Goal: Task Accomplishment & Management: Complete application form

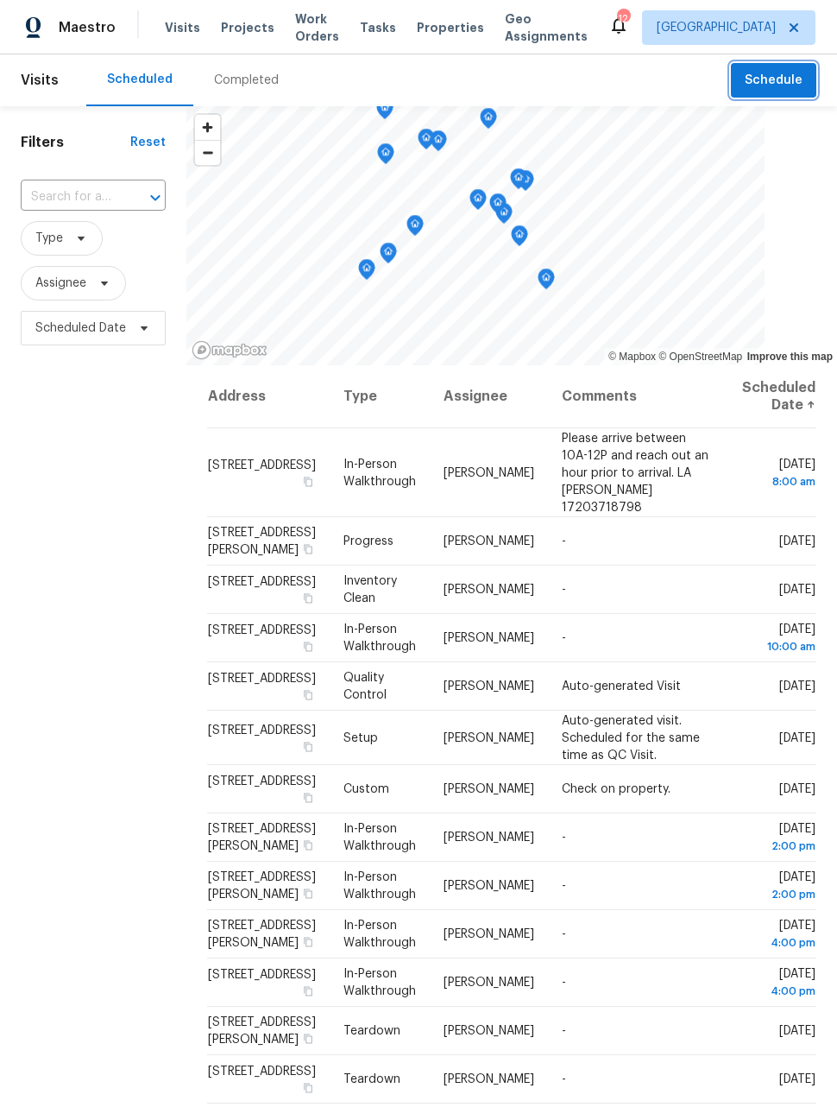
click at [791, 79] on span "Schedule" at bounding box center [774, 81] width 58 height 22
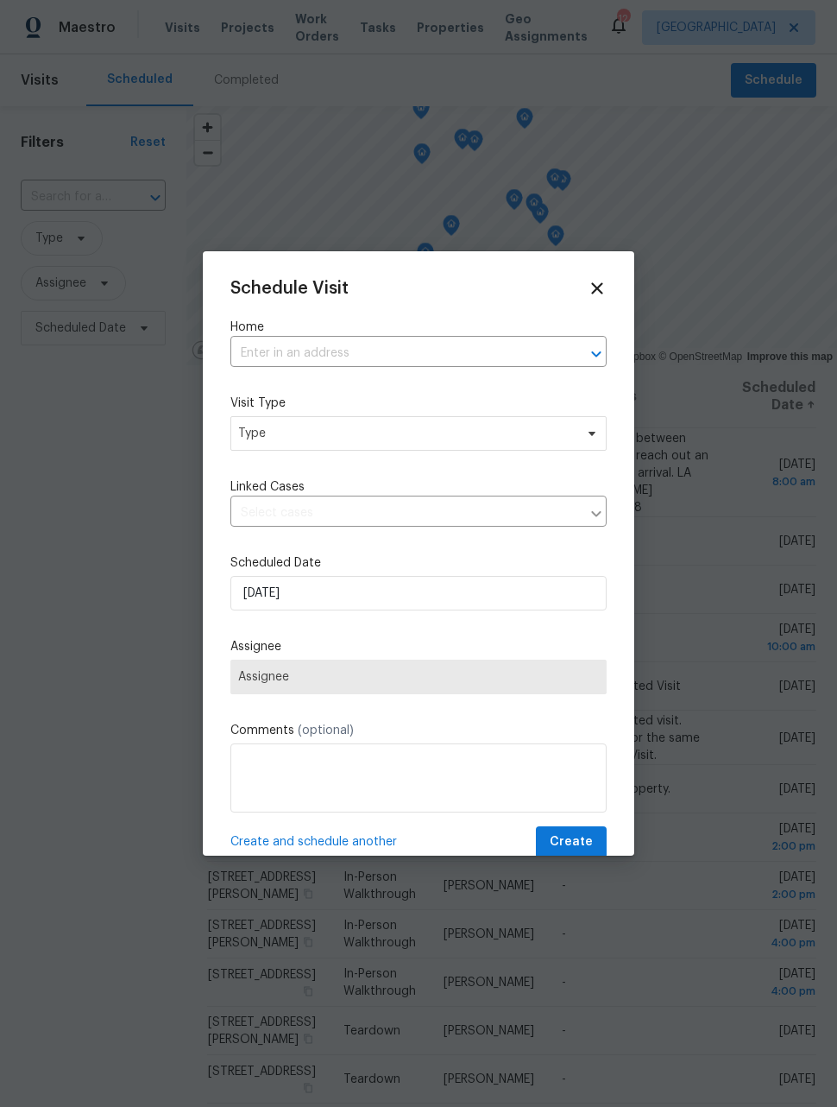
click at [539, 353] on input "text" at bounding box center [395, 353] width 328 height 27
type input "345 s"
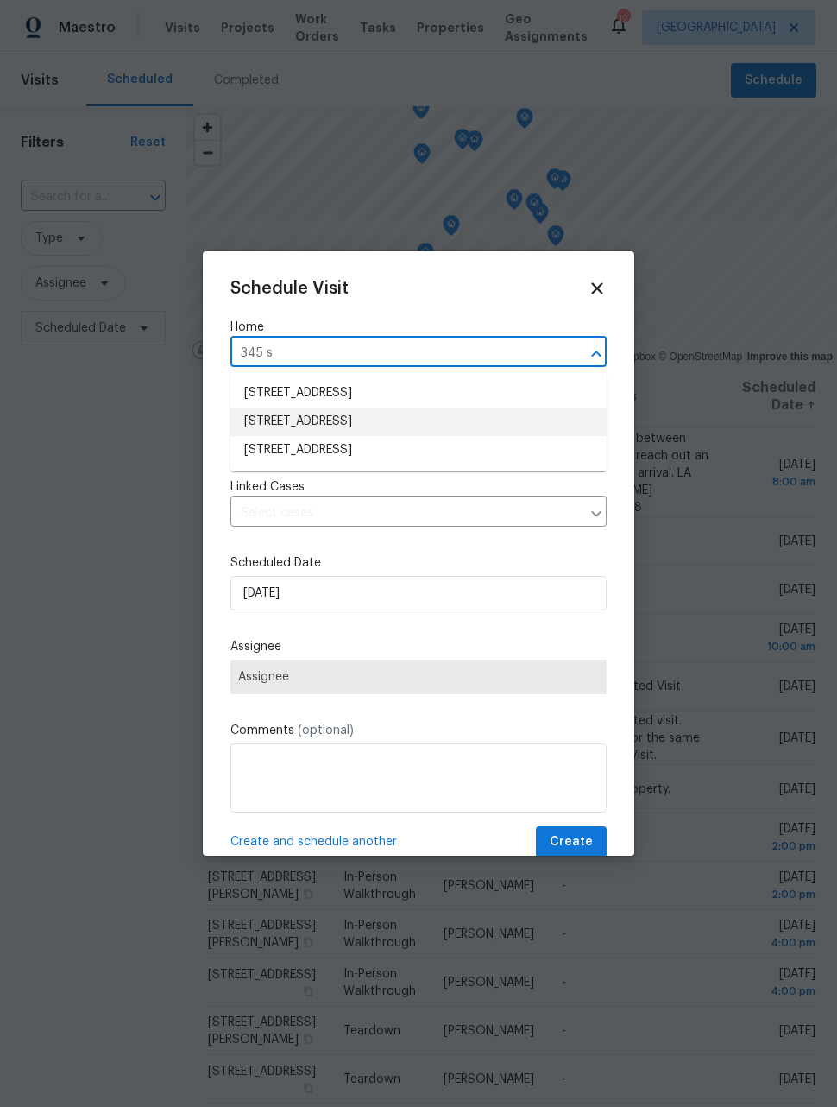
click at [445, 425] on li "[STREET_ADDRESS]" at bounding box center [419, 421] width 376 height 28
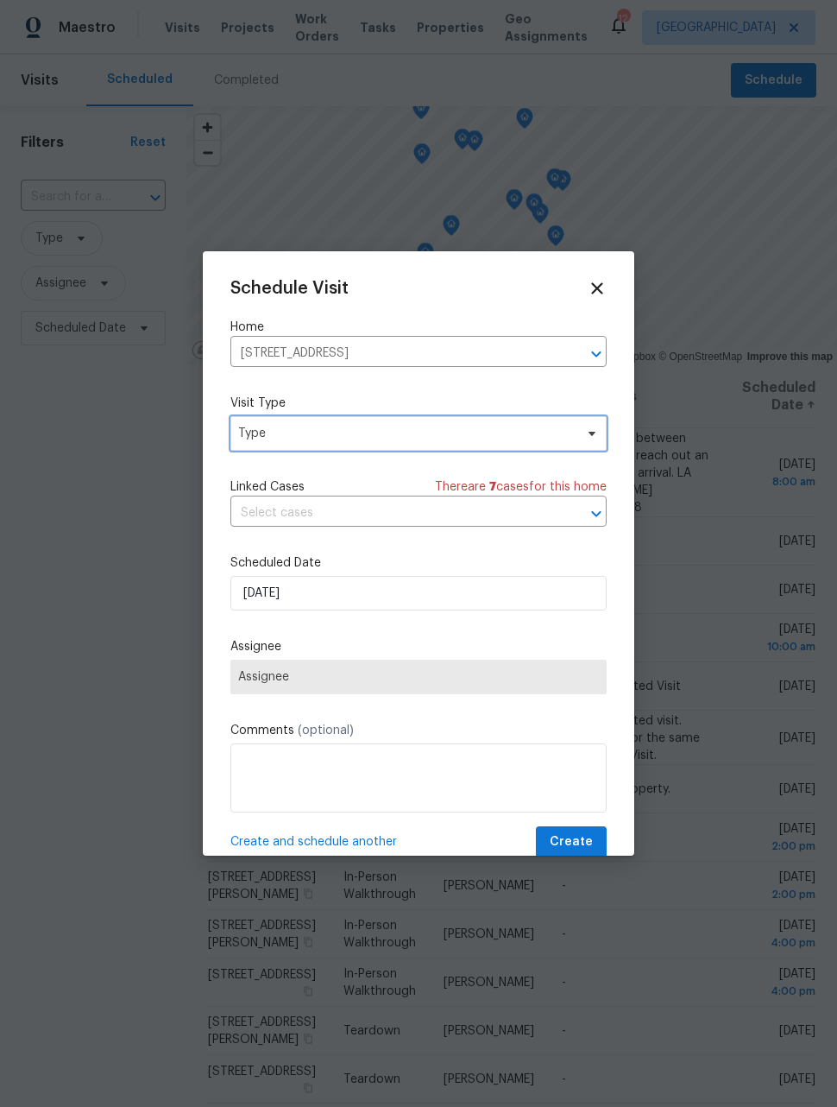
click at [504, 440] on span "Type" at bounding box center [406, 433] width 336 height 17
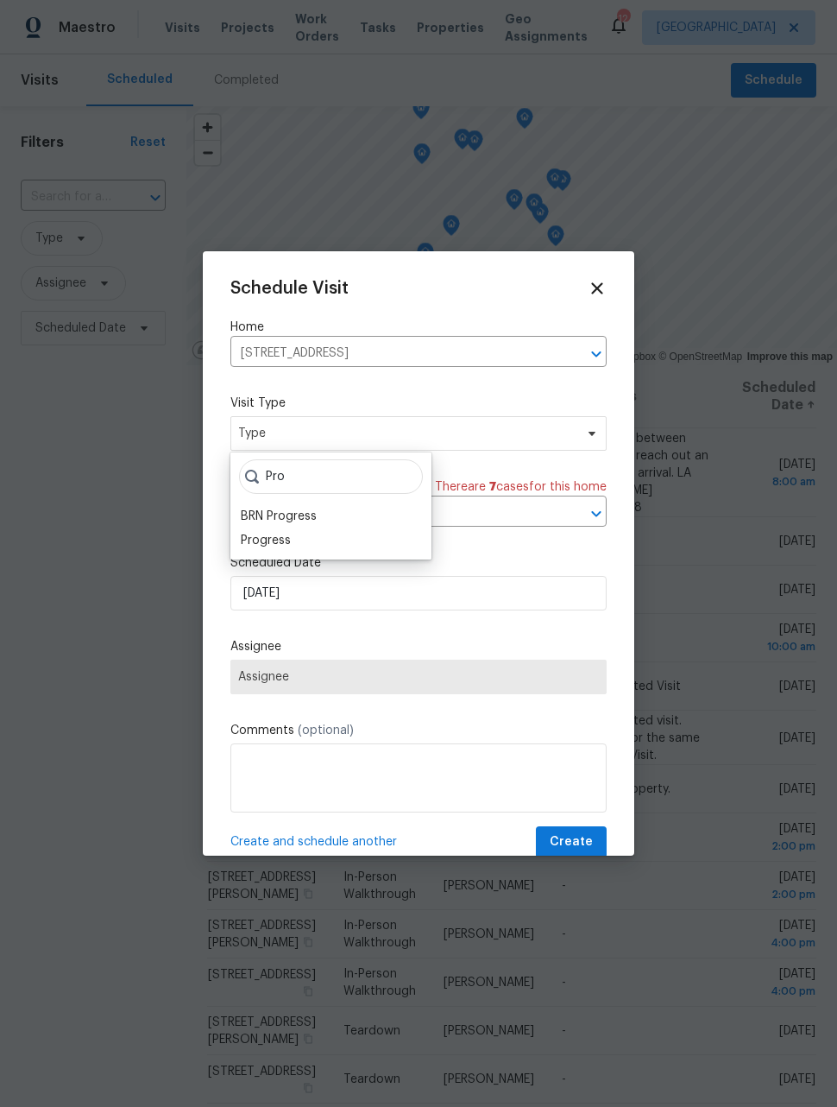
type input "Pro"
click at [309, 541] on div "Progress" at bounding box center [331, 540] width 191 height 24
click at [277, 540] on div "Progress" at bounding box center [266, 540] width 50 height 17
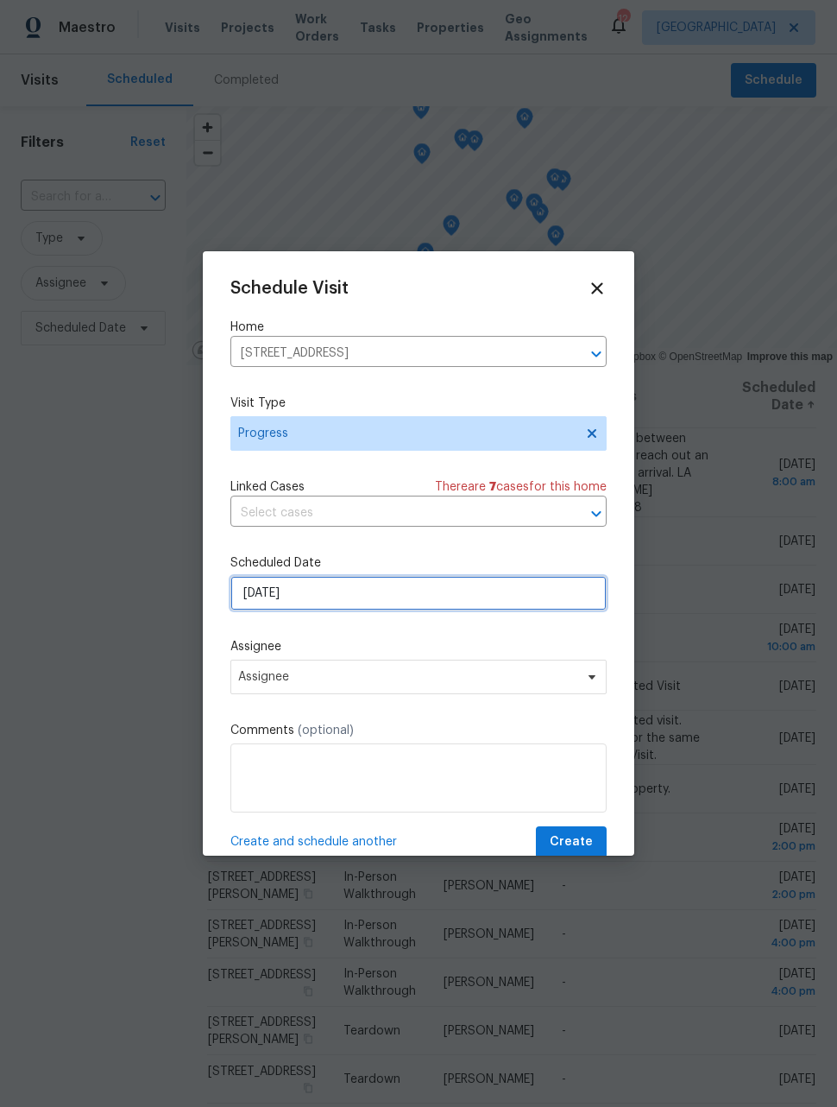
click at [370, 598] on input "[DATE]" at bounding box center [419, 593] width 376 height 35
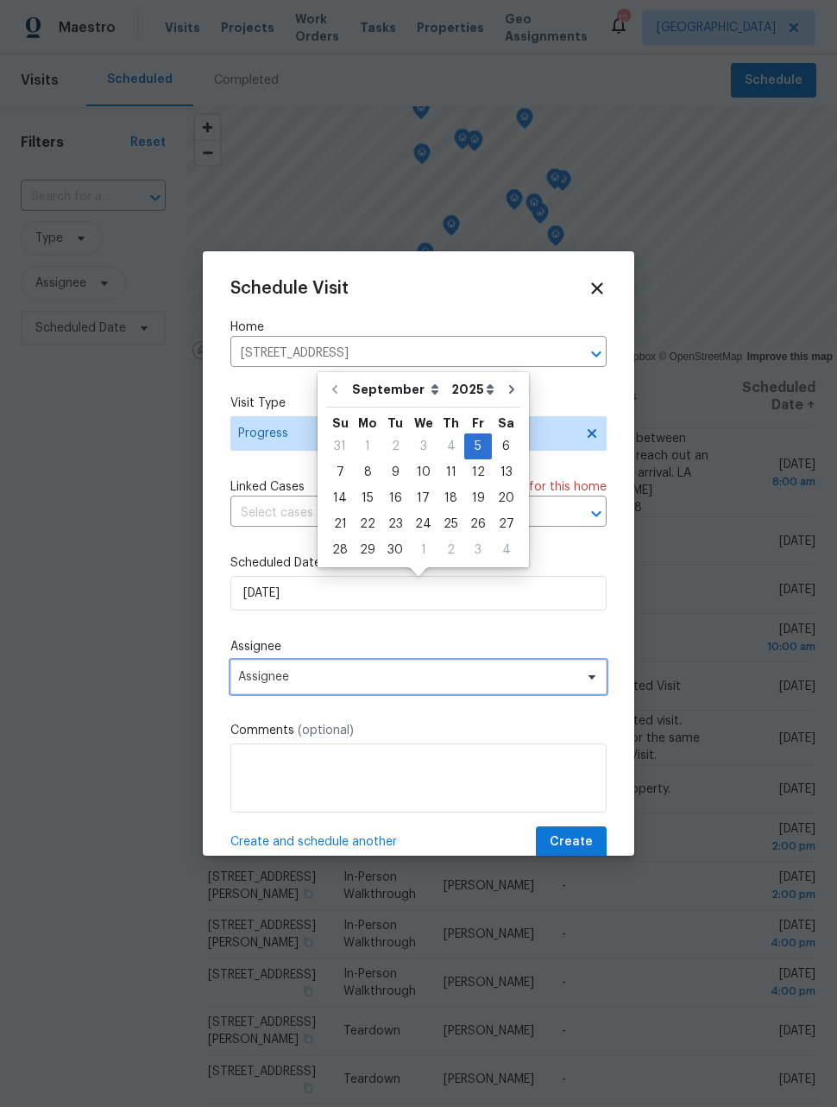
click at [389, 689] on span "Assignee" at bounding box center [419, 677] width 376 height 35
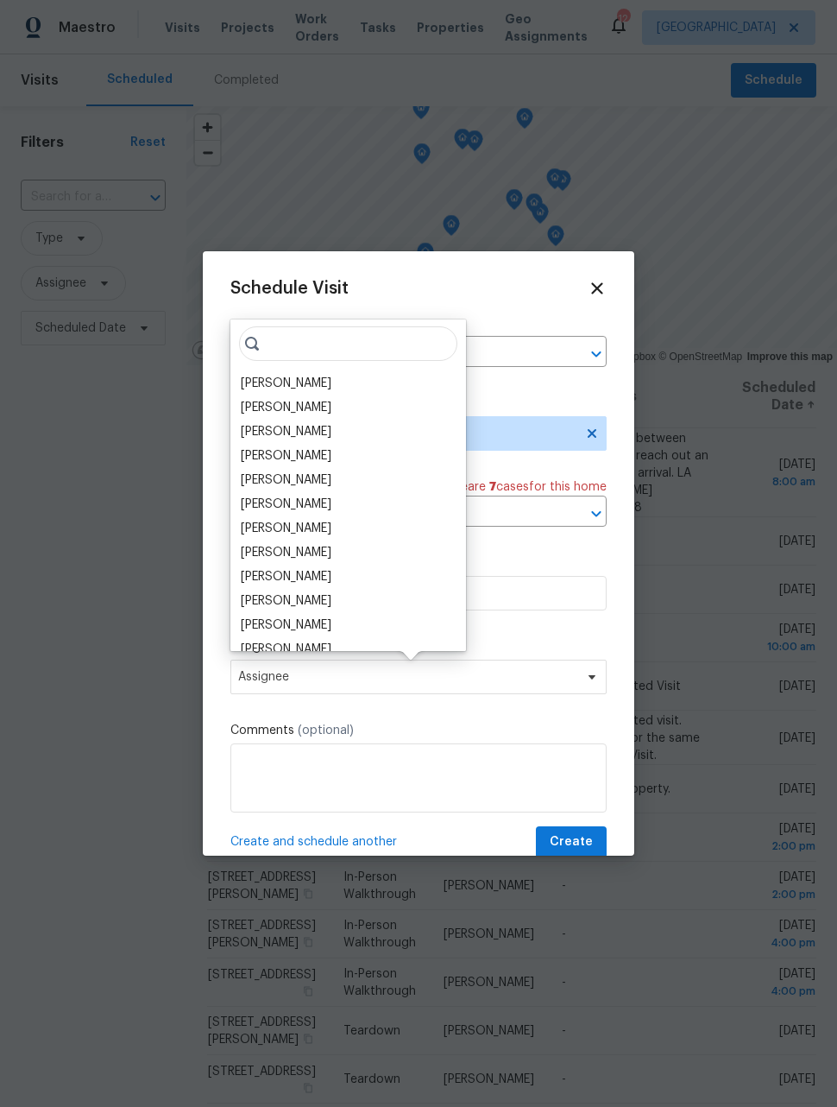
click at [317, 391] on div "[PERSON_NAME]" at bounding box center [348, 383] width 225 height 24
click at [303, 375] on div "[PERSON_NAME]" at bounding box center [286, 383] width 91 height 17
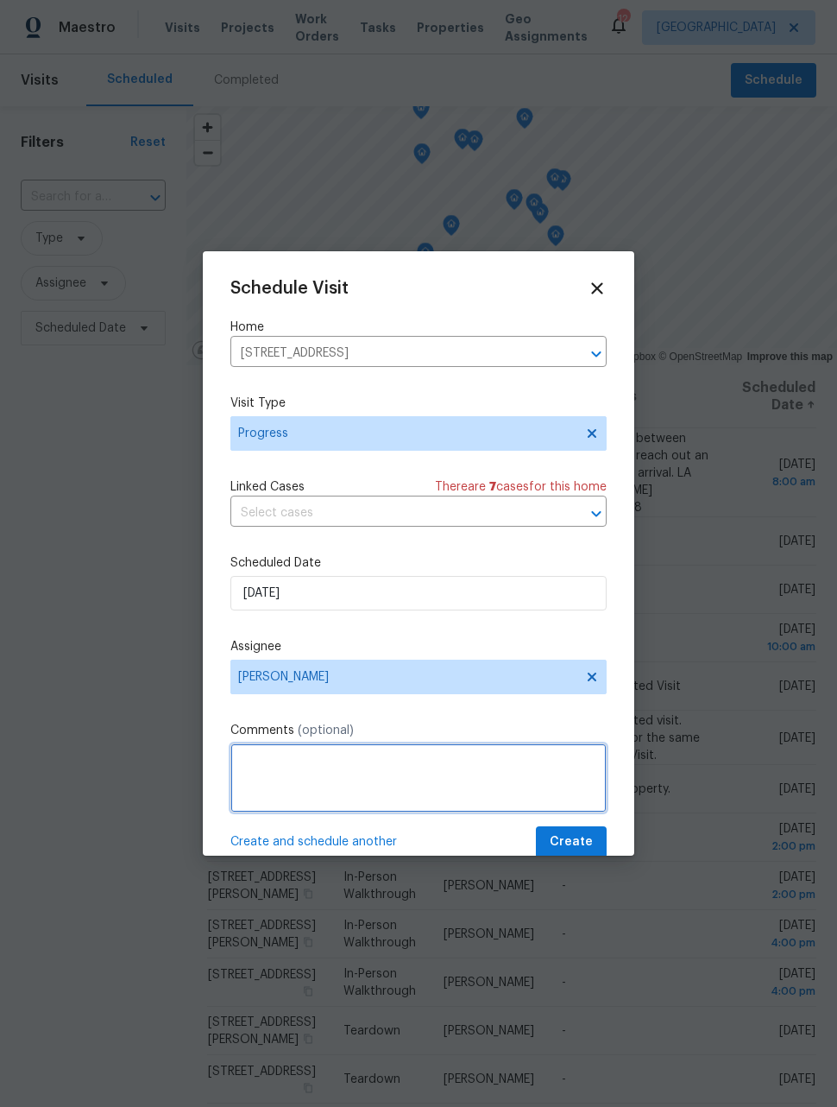
click at [505, 799] on textarea at bounding box center [419, 777] width 376 height 69
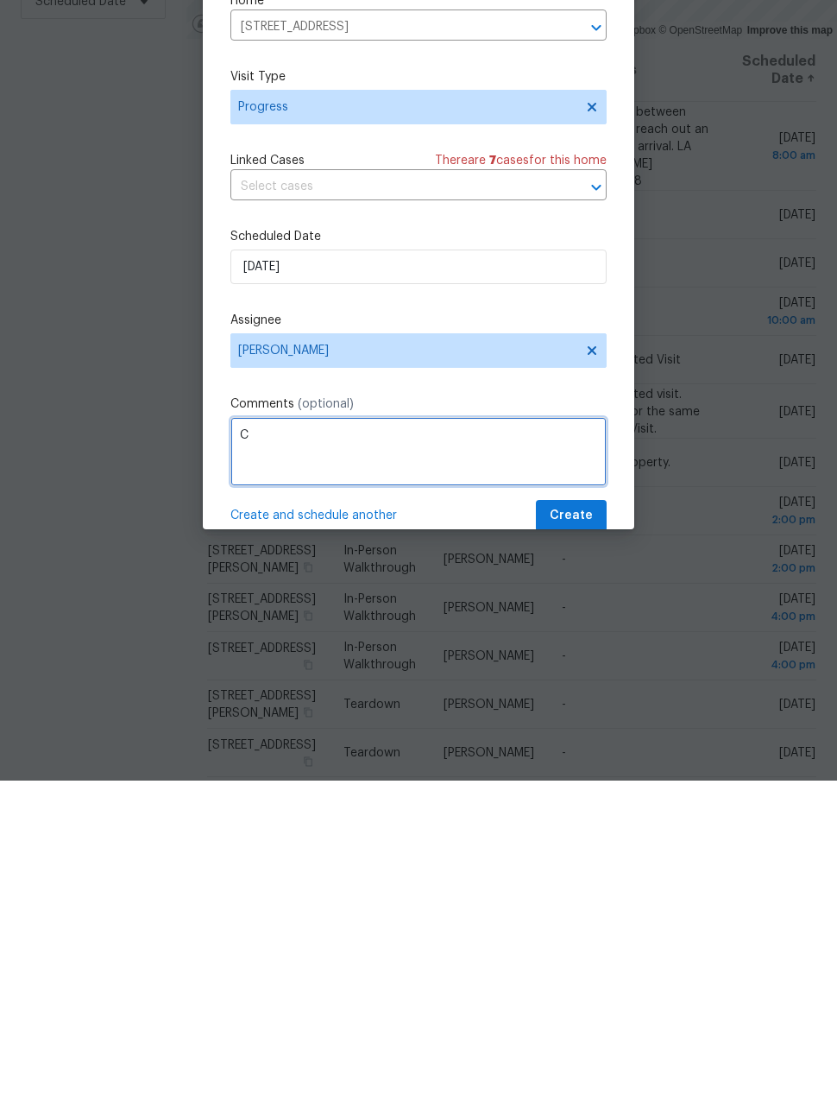
scroll to position [56, 0]
type textarea "Check on listed house. Another rental scam"
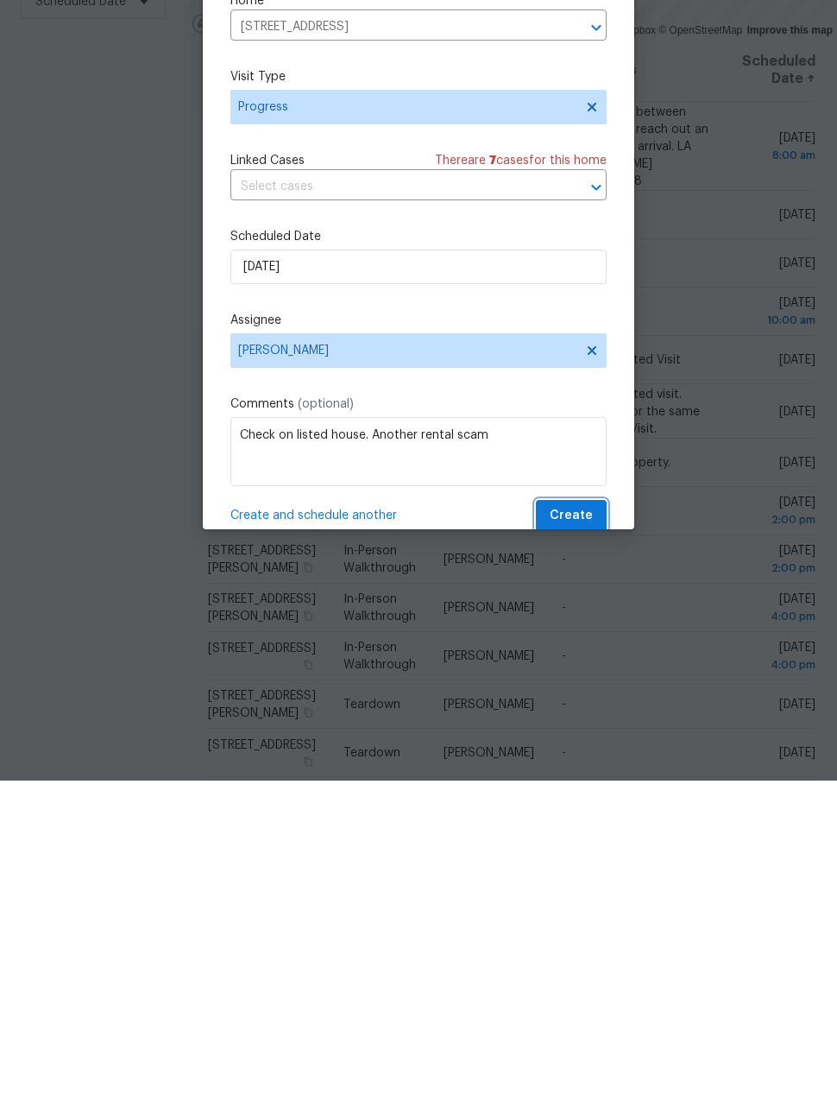
click at [582, 831] on span "Create" at bounding box center [571, 842] width 43 height 22
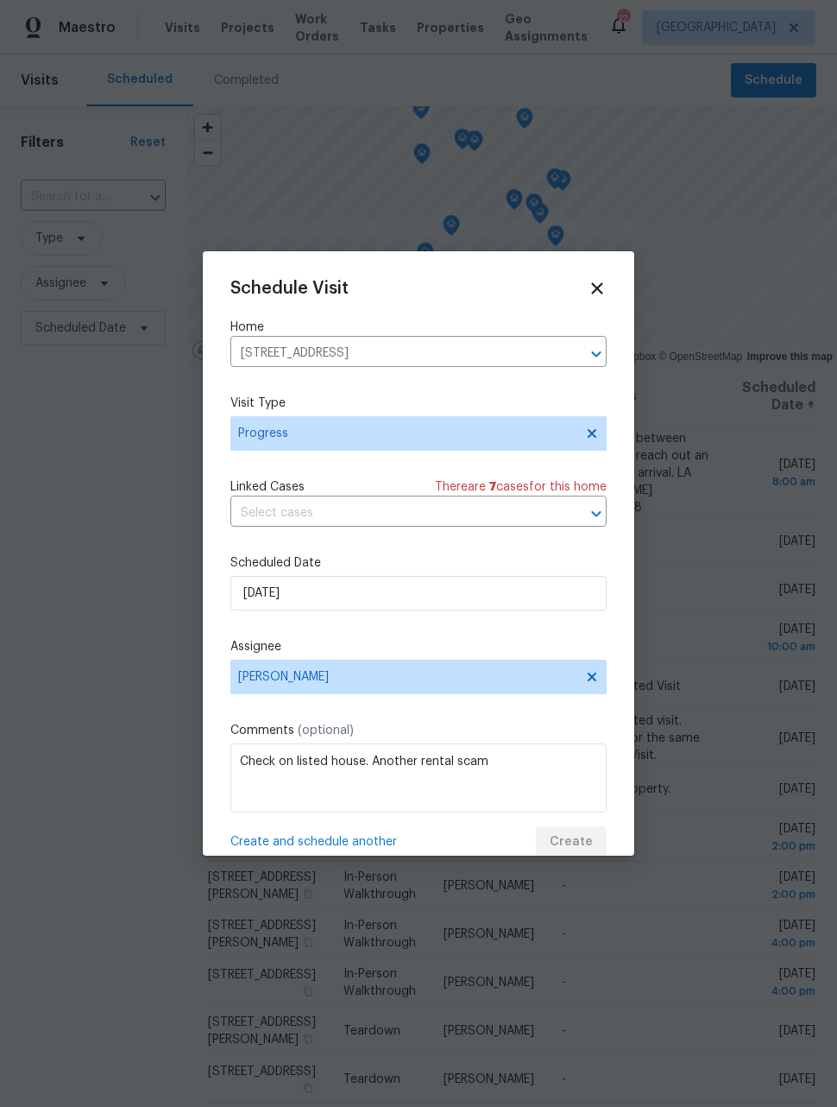
scroll to position [0, 0]
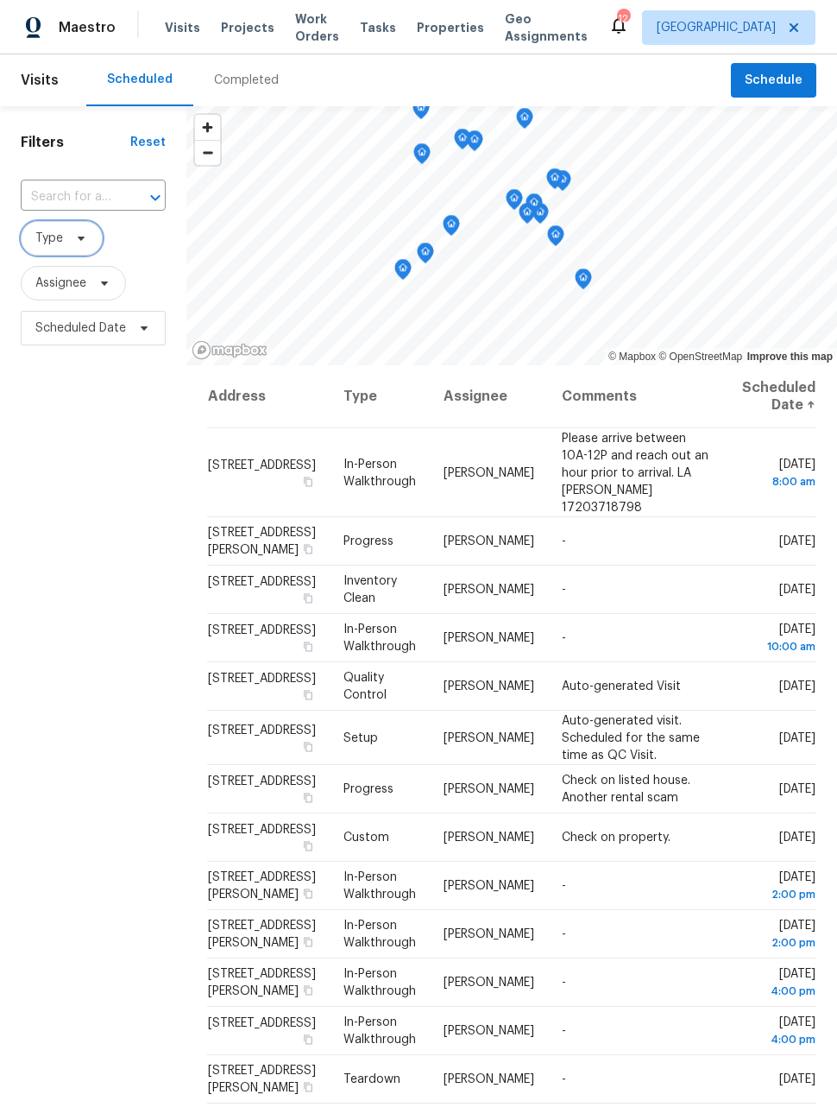
click at [54, 234] on span "Type" at bounding box center [49, 238] width 28 height 17
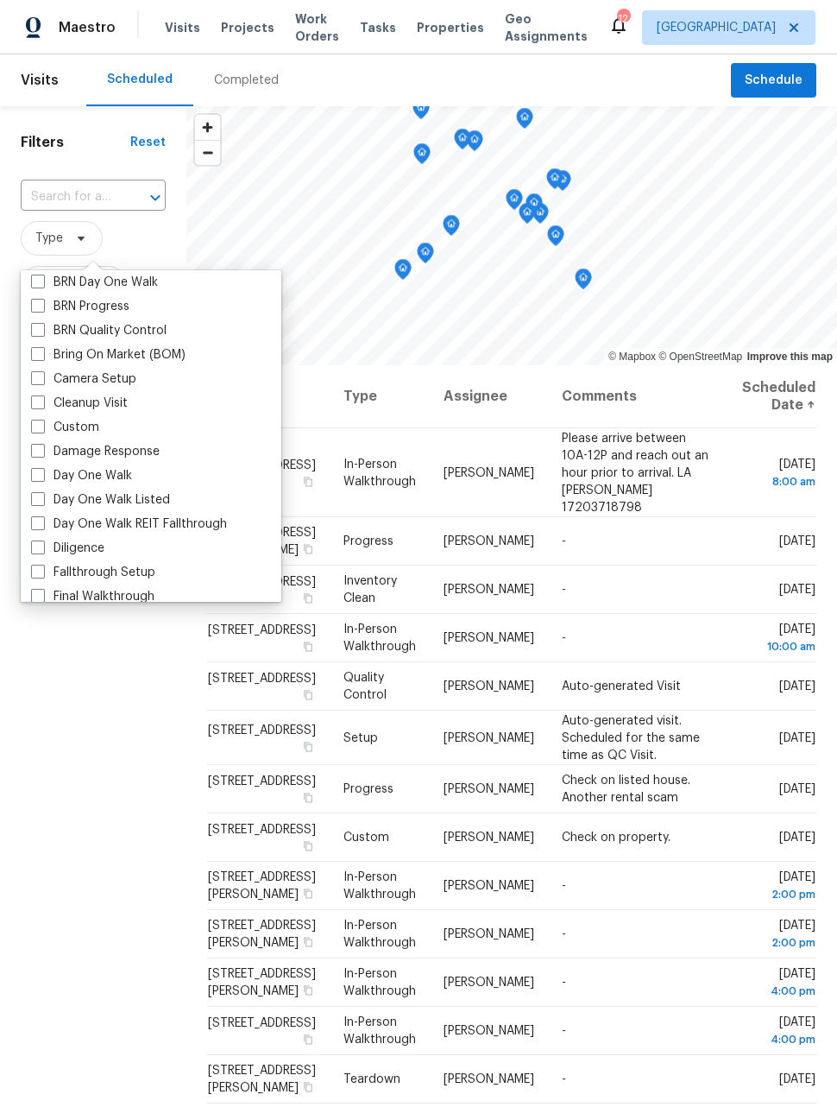
scroll to position [126, 0]
click at [38, 539] on span at bounding box center [38, 546] width 14 height 14
click at [38, 539] on input "Diligence" at bounding box center [36, 543] width 11 height 11
checkbox input "true"
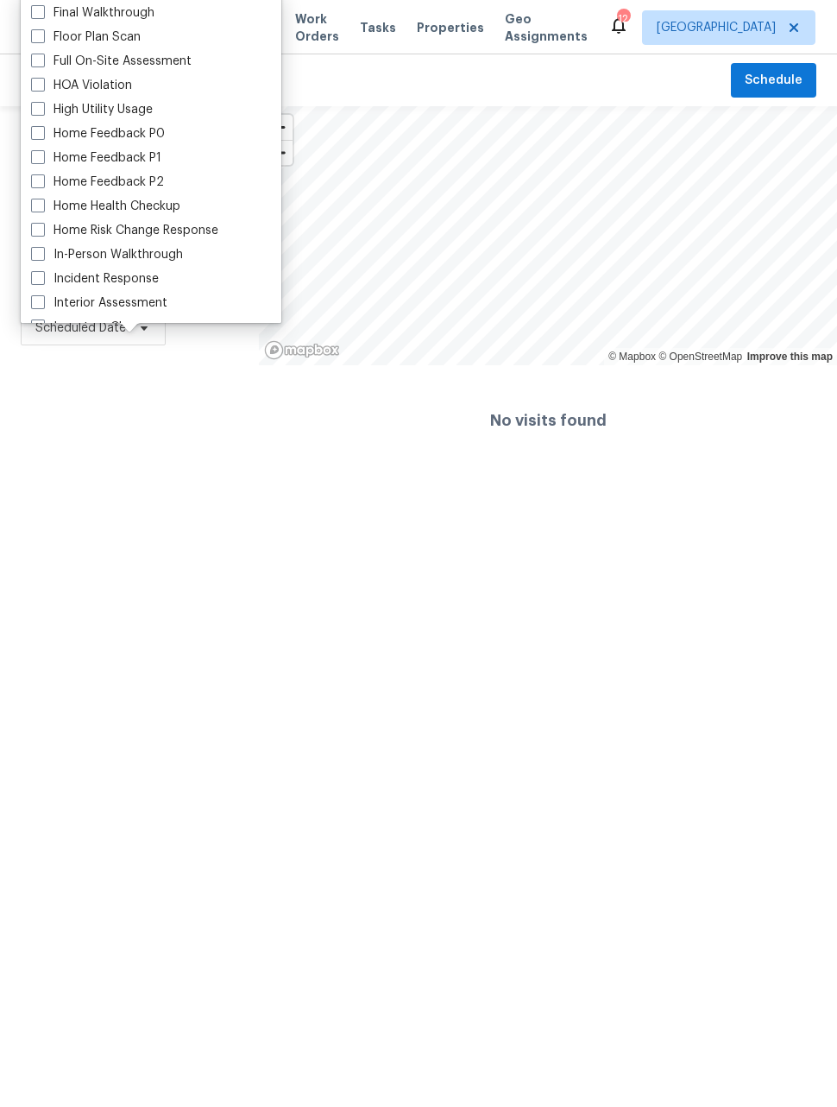
scroll to position [431, 0]
click at [41, 256] on span at bounding box center [38, 252] width 14 height 14
click at [41, 256] on input "In-Person Walkthrough" at bounding box center [36, 249] width 11 height 11
checkbox input "true"
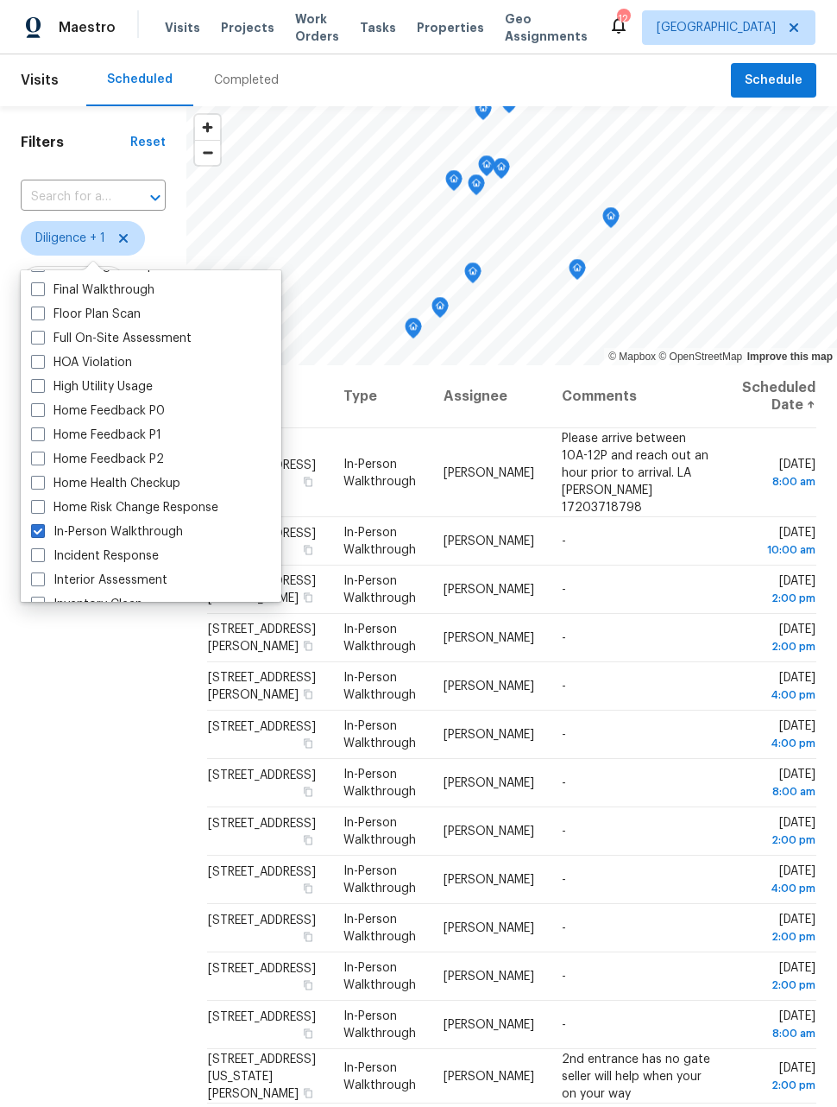
click at [109, 814] on div "Filters Reset ​ Diligence + 1 Assignee Scheduled Date" at bounding box center [93, 678] width 186 height 1145
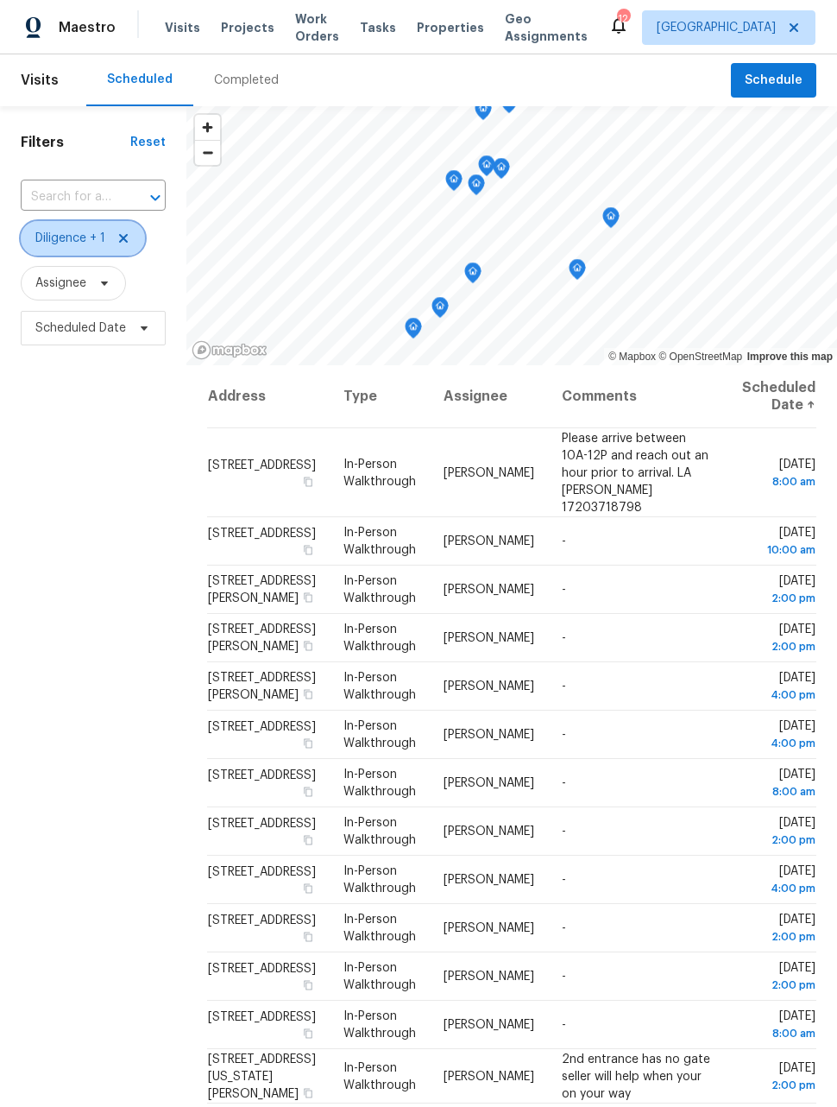
click at [115, 237] on span at bounding box center [120, 238] width 19 height 14
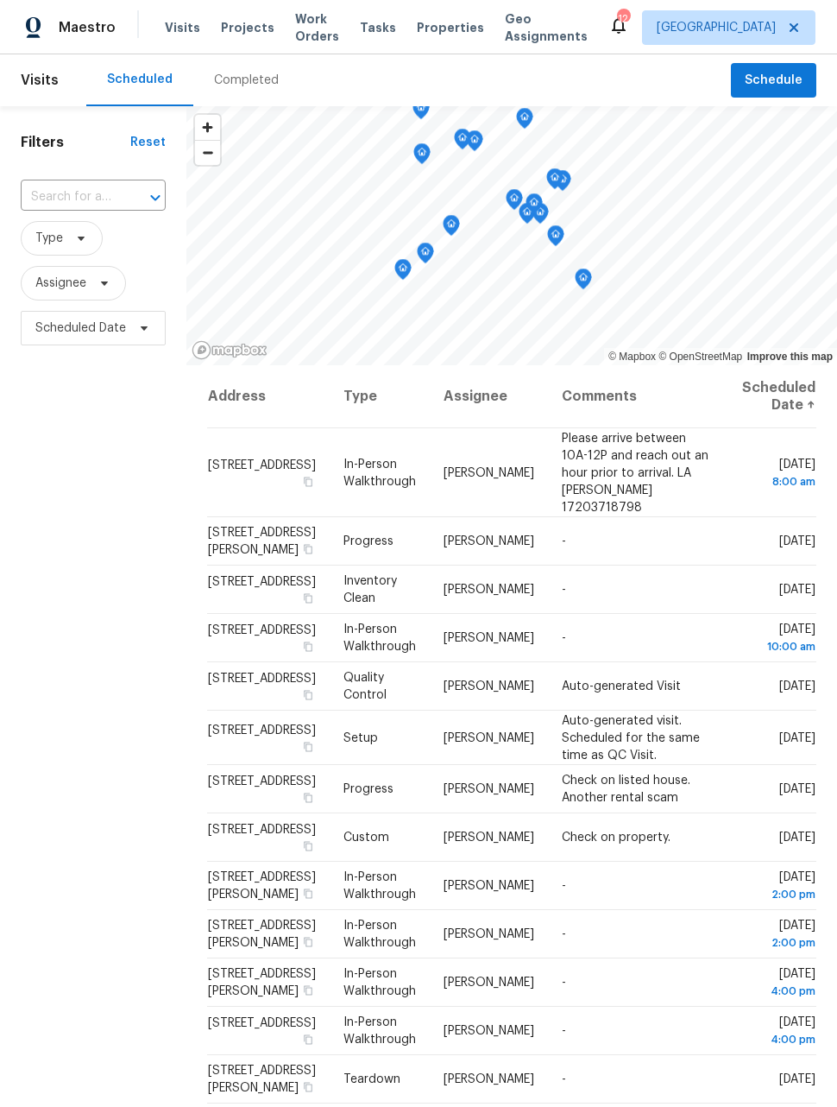
click at [89, 614] on div "Filters Reset ​ Type Assignee Scheduled Date" at bounding box center [93, 678] width 186 height 1145
click at [782, 80] on span "Schedule" at bounding box center [774, 81] width 58 height 22
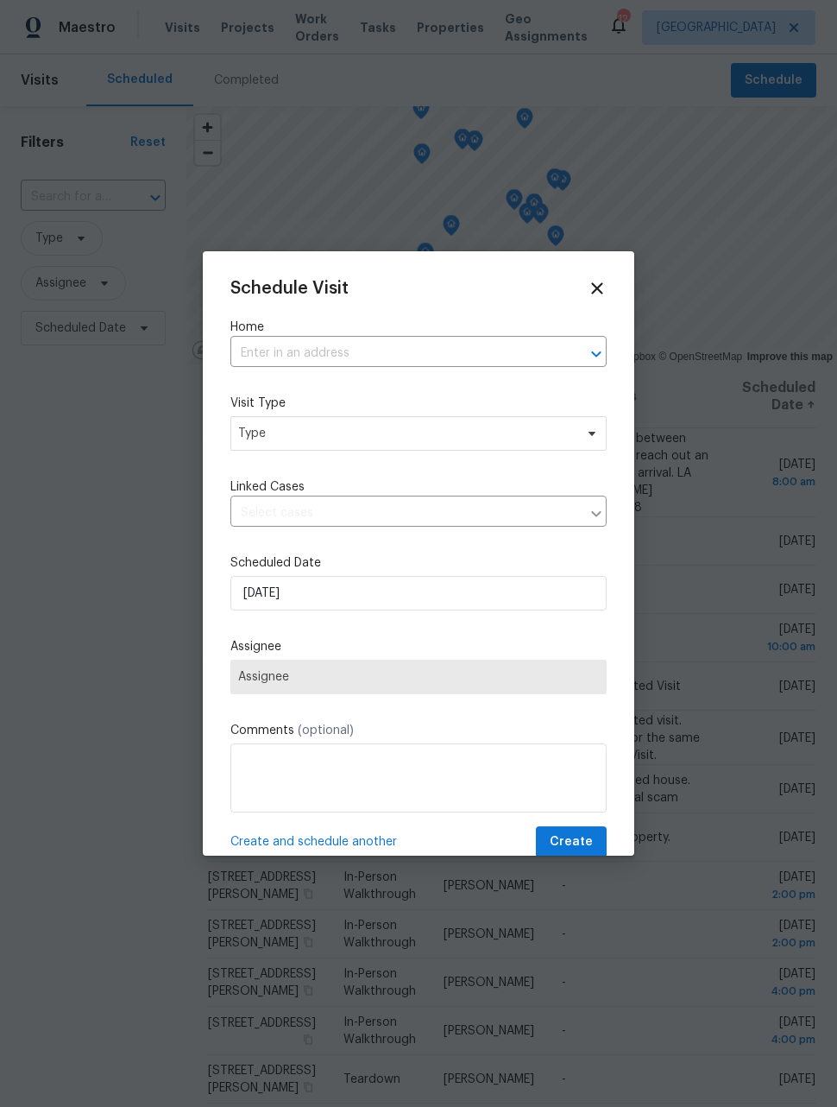
click at [450, 359] on input "text" at bounding box center [395, 353] width 328 height 27
type input "1200"
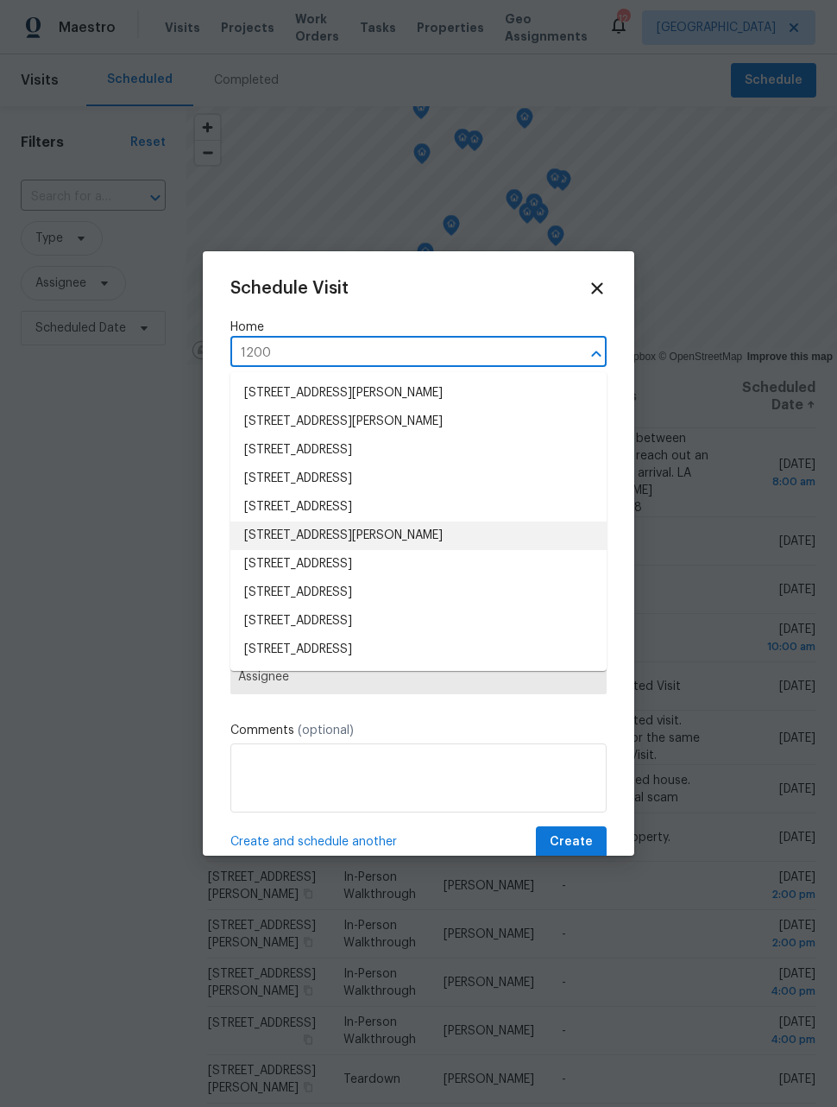
click at [414, 532] on li "[STREET_ADDRESS][PERSON_NAME]" at bounding box center [419, 535] width 376 height 28
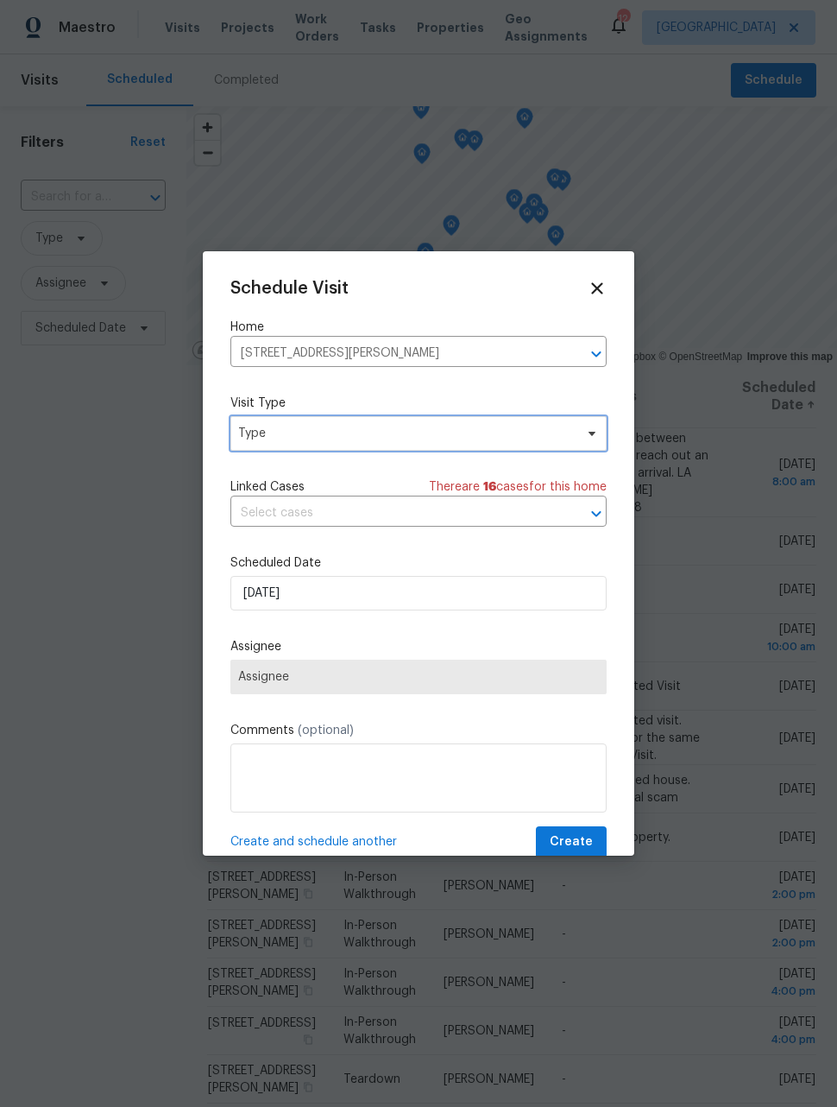
click at [490, 441] on span "Type" at bounding box center [406, 433] width 336 height 17
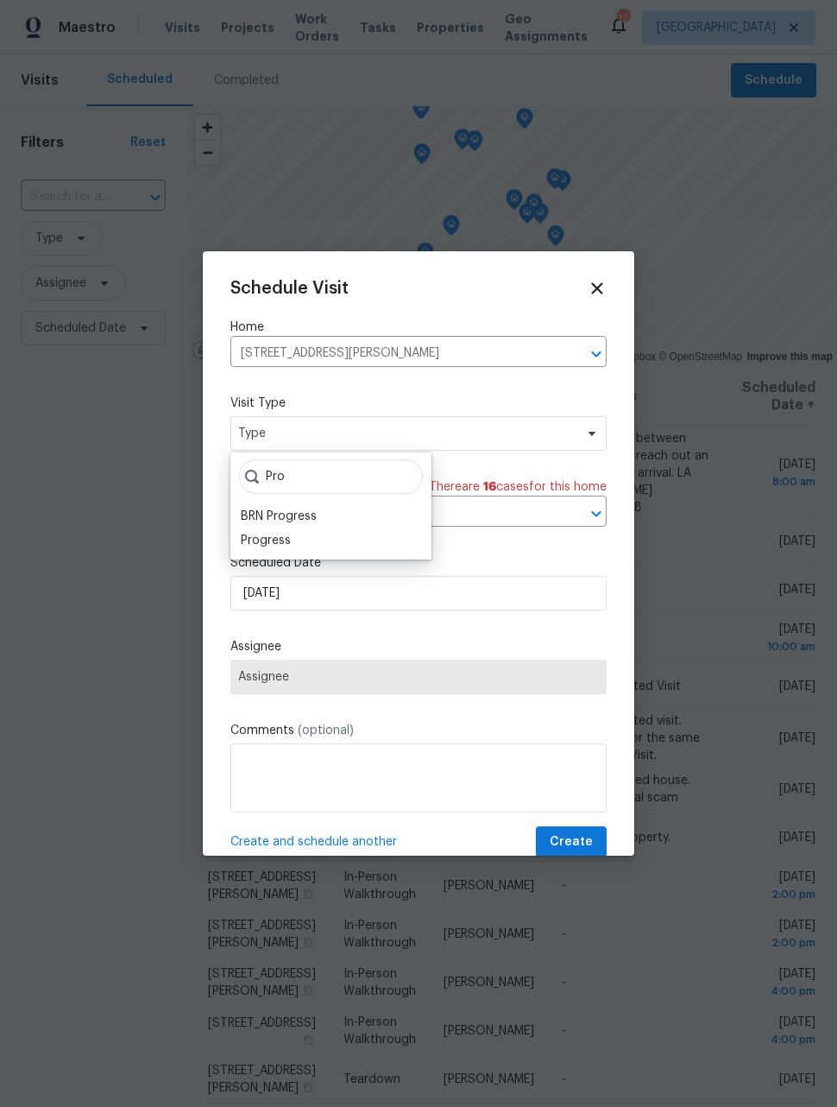
type input "Pro"
click at [287, 522] on div "BRN Progress" at bounding box center [279, 516] width 76 height 17
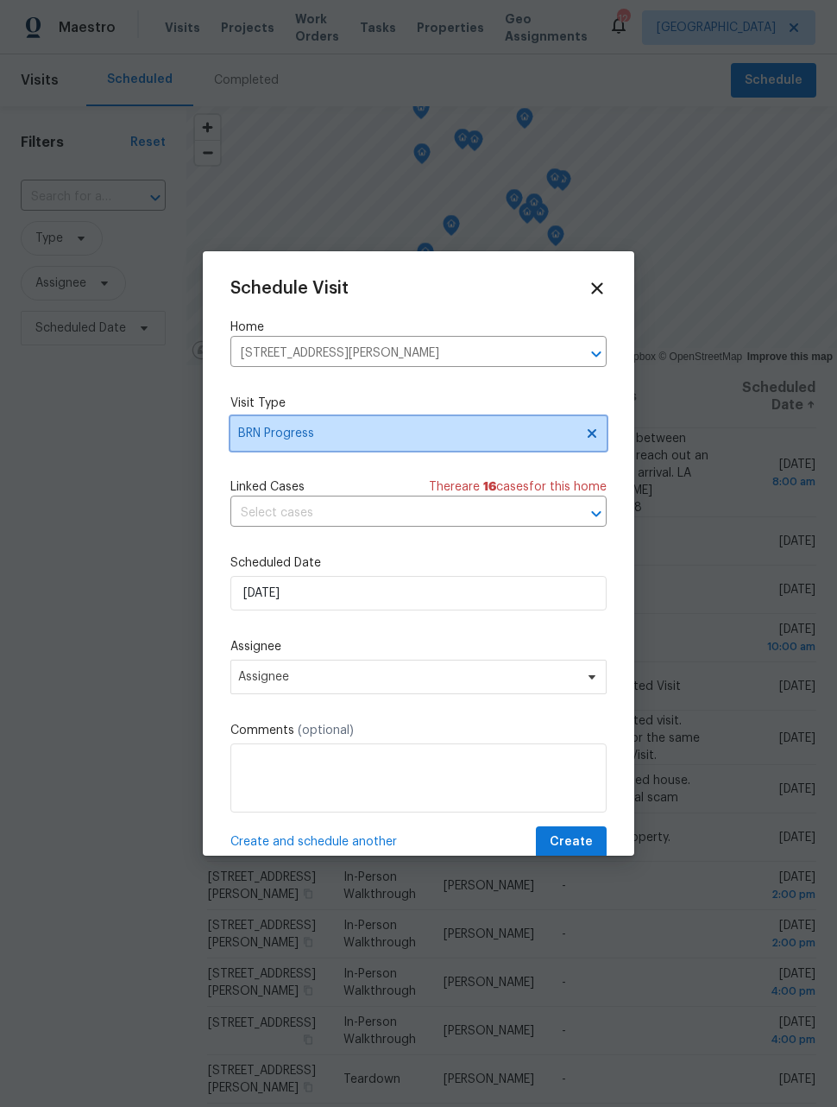
click at [580, 432] on span at bounding box center [589, 433] width 19 height 14
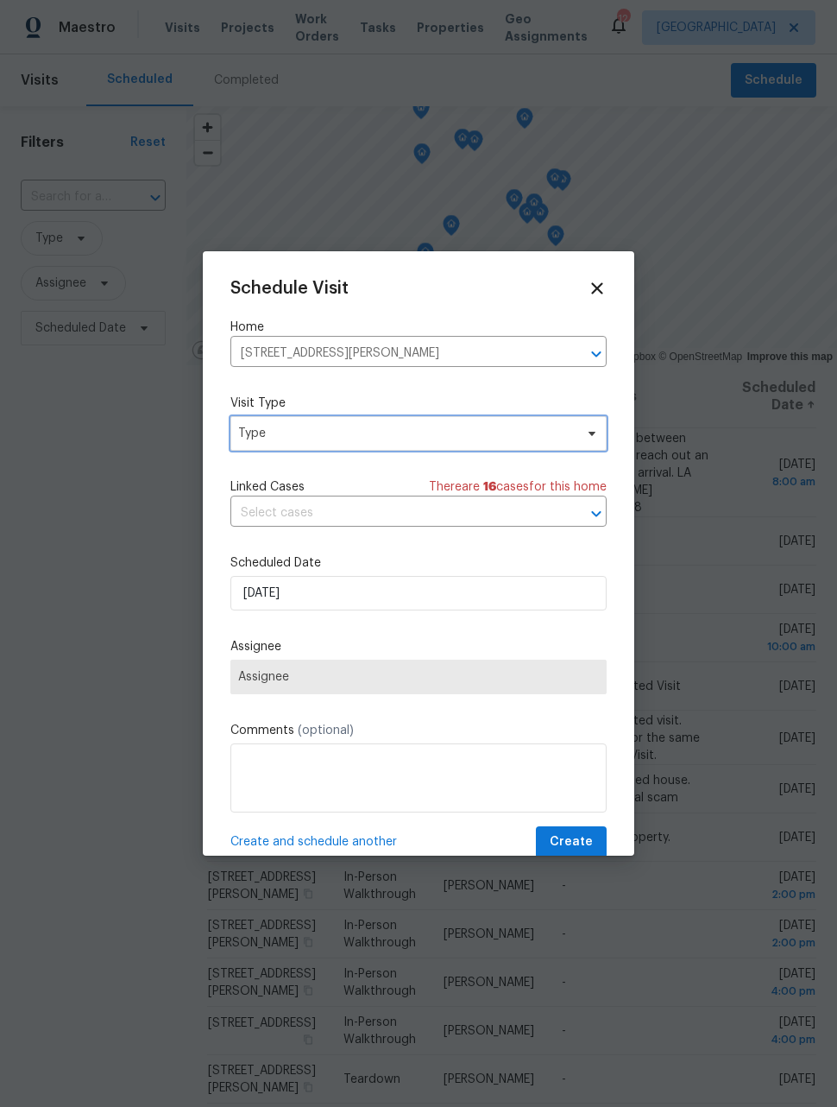
click at [475, 431] on span "Type" at bounding box center [406, 433] width 336 height 17
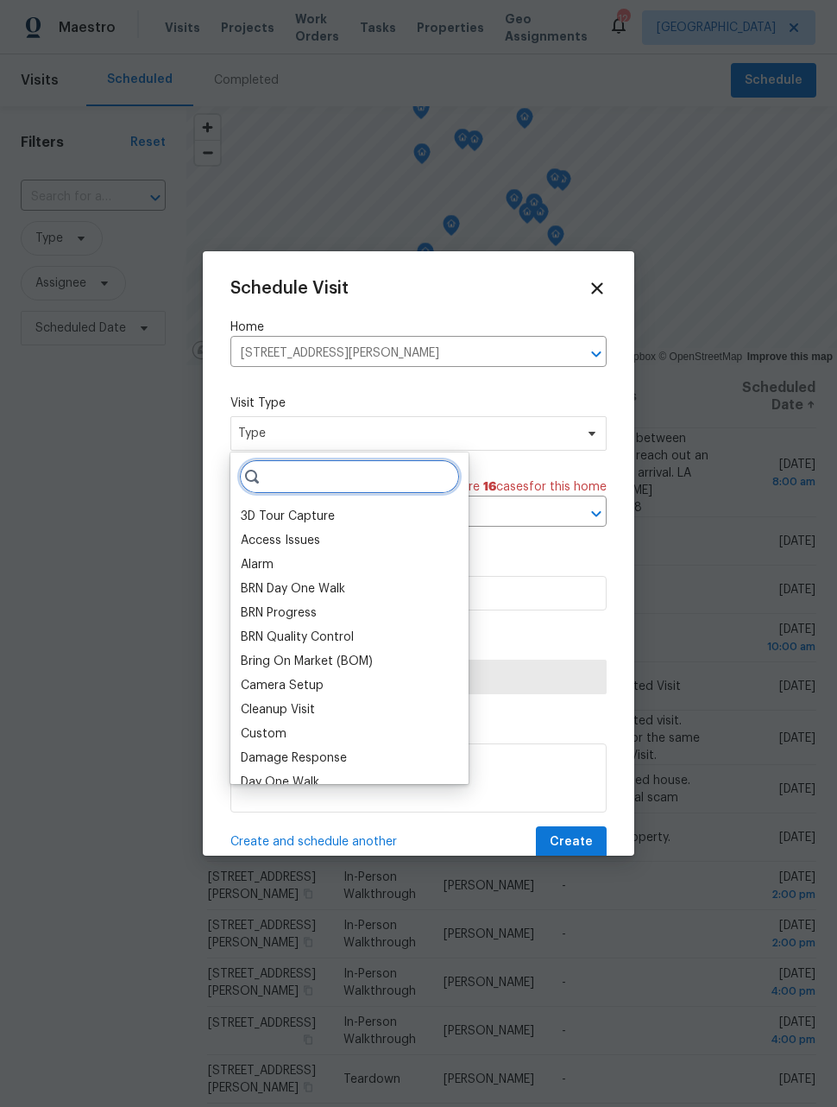
click at [344, 475] on input "search" at bounding box center [349, 476] width 221 height 35
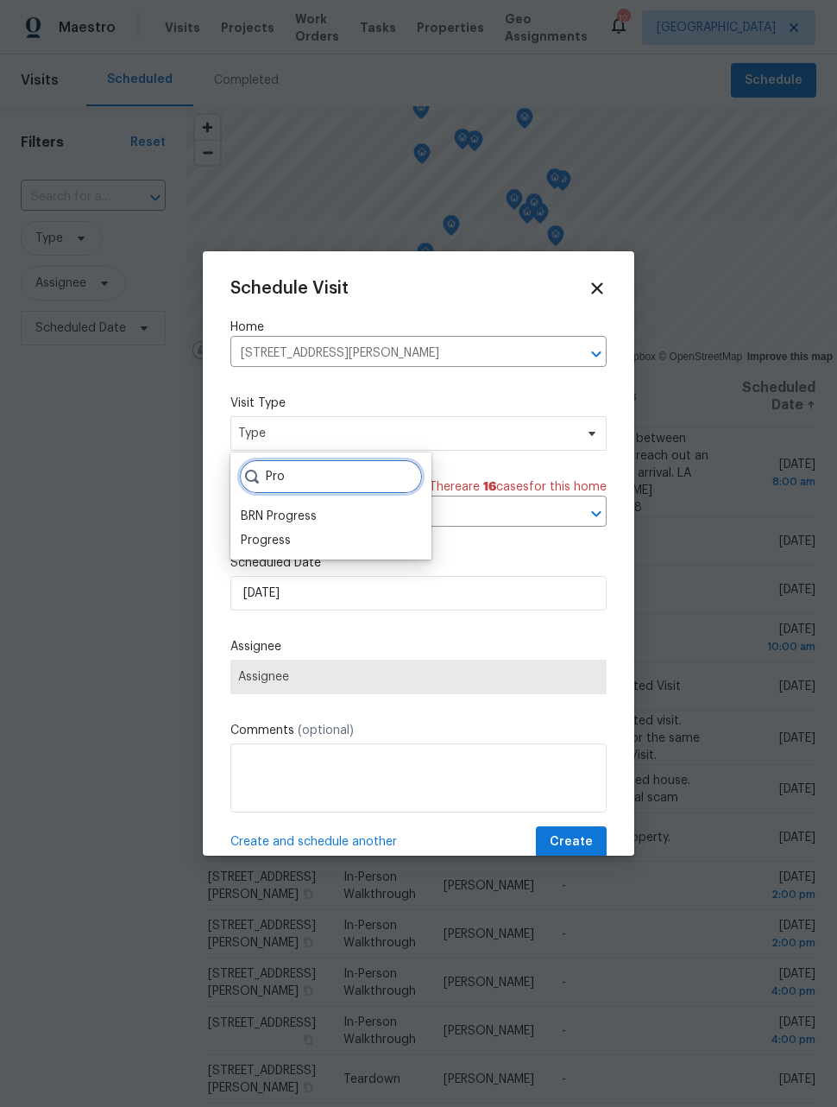
type input "Pro"
click at [286, 544] on div "Progress" at bounding box center [266, 540] width 50 height 17
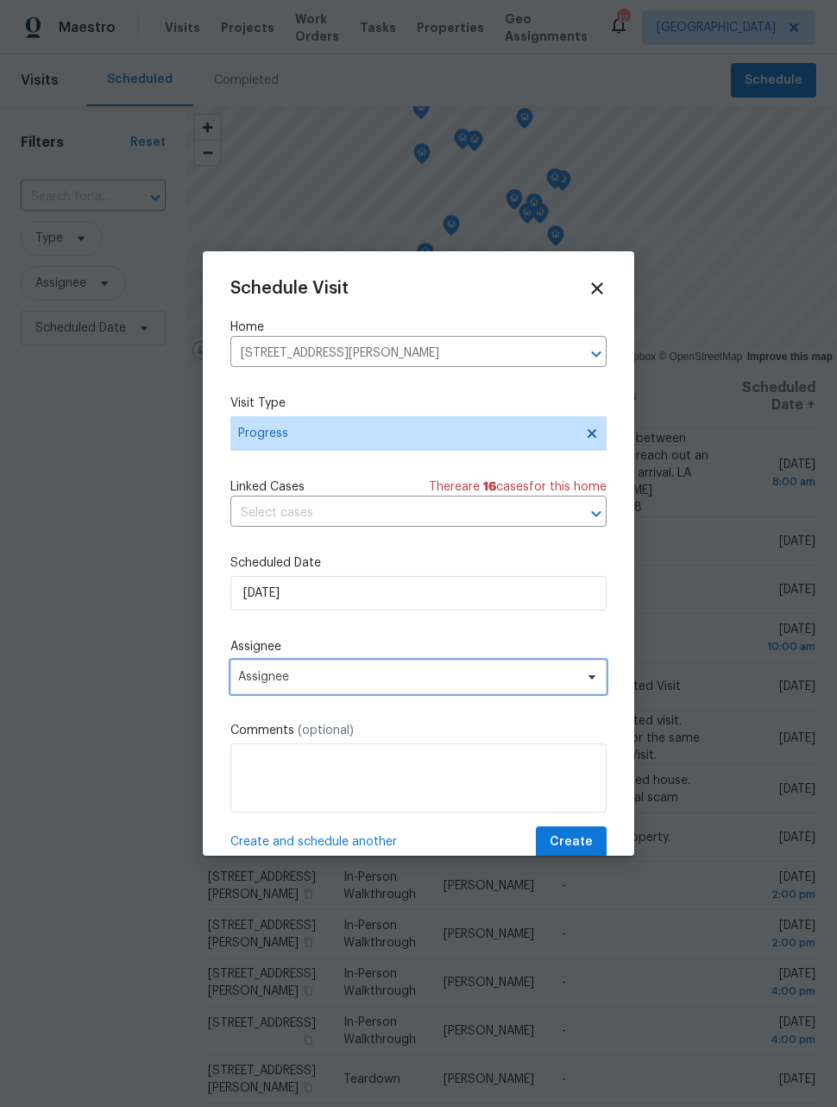
click at [382, 688] on span "Assignee" at bounding box center [419, 677] width 376 height 35
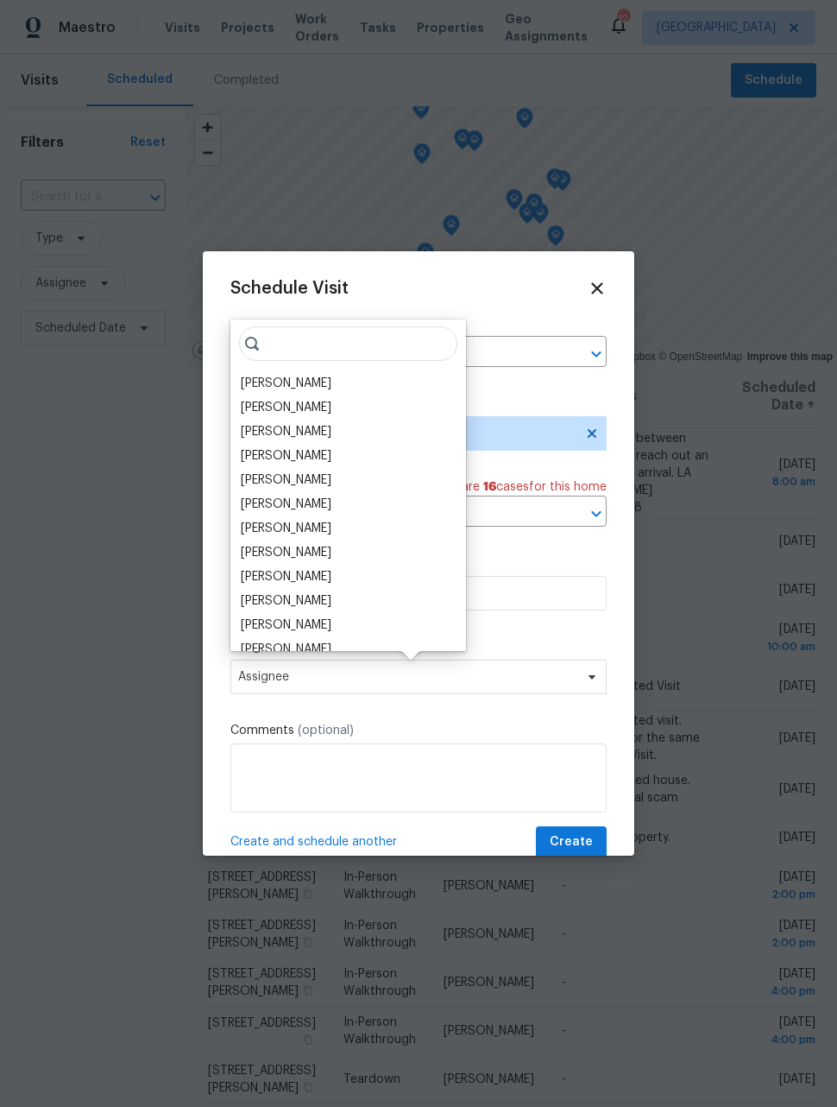
click at [299, 383] on div "[PERSON_NAME]" at bounding box center [286, 383] width 91 height 17
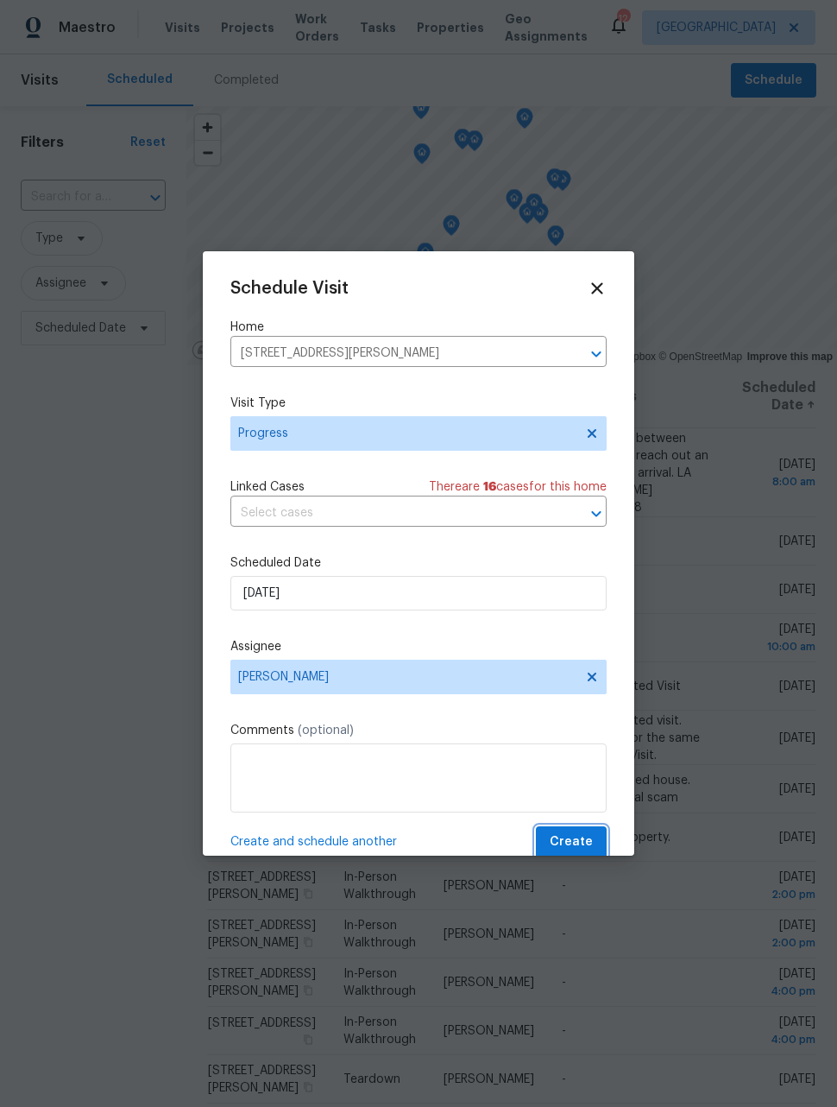
click at [585, 852] on span "Create" at bounding box center [571, 842] width 43 height 22
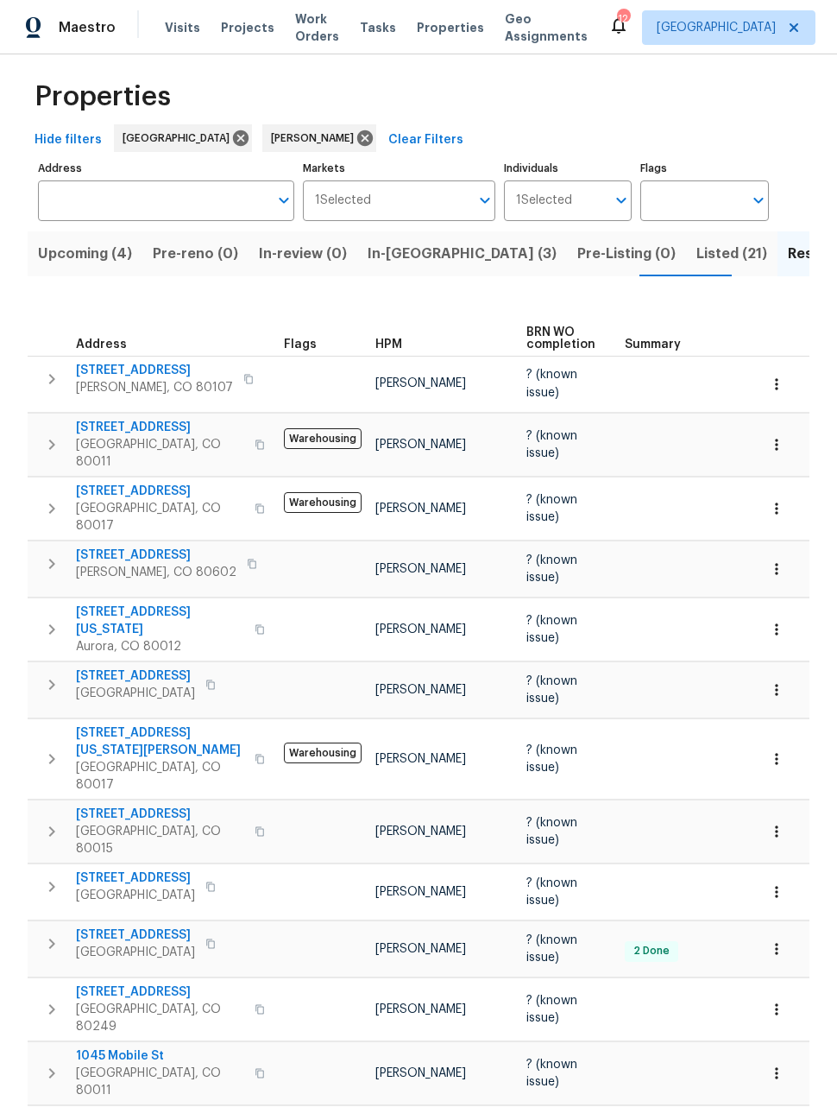
scroll to position [12, 0]
click at [775, 1001] on icon "button" at bounding box center [776, 1009] width 17 height 17
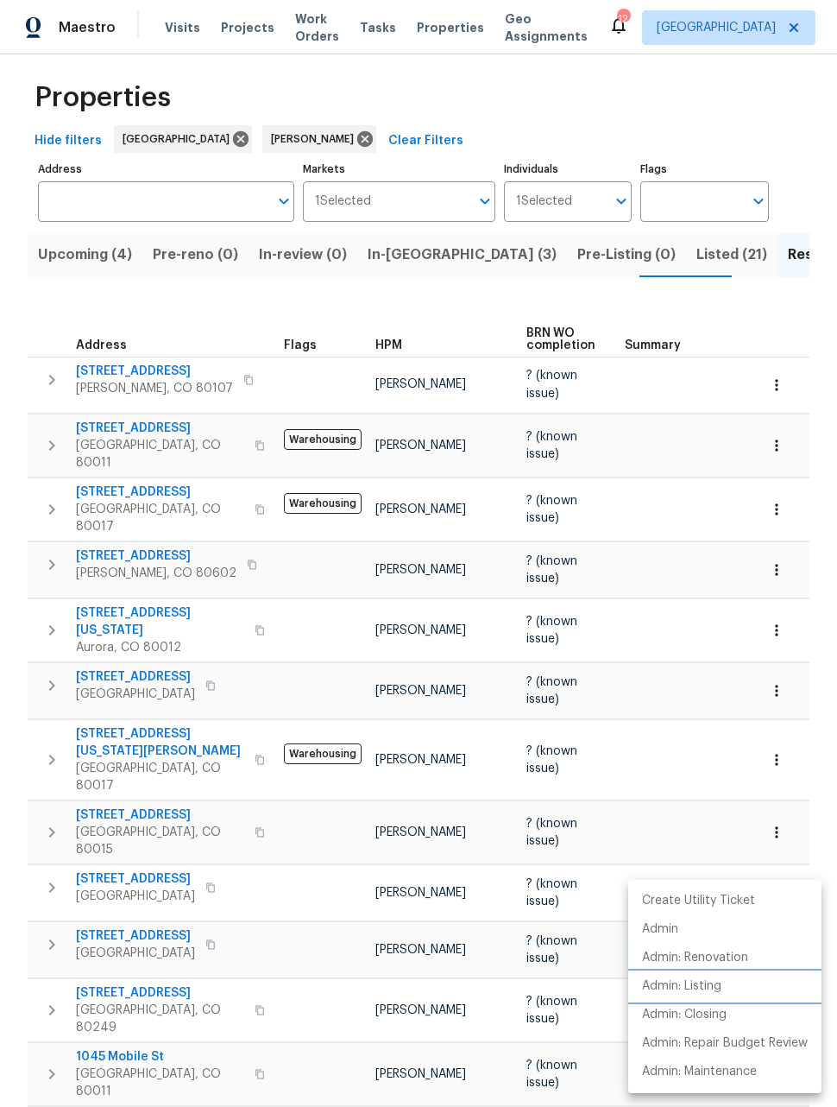
click at [693, 988] on p "Admin: Listing" at bounding box center [681, 986] width 79 height 18
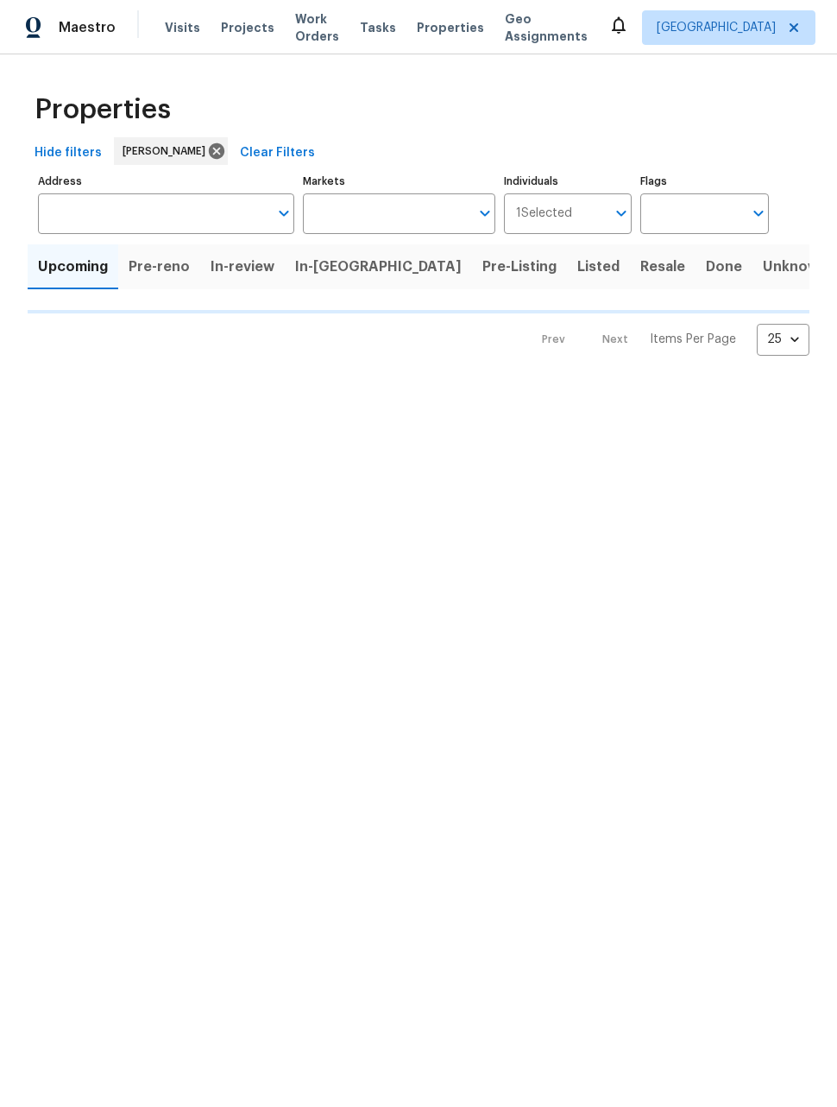
type input "50"
